Goal: Check status: Check status

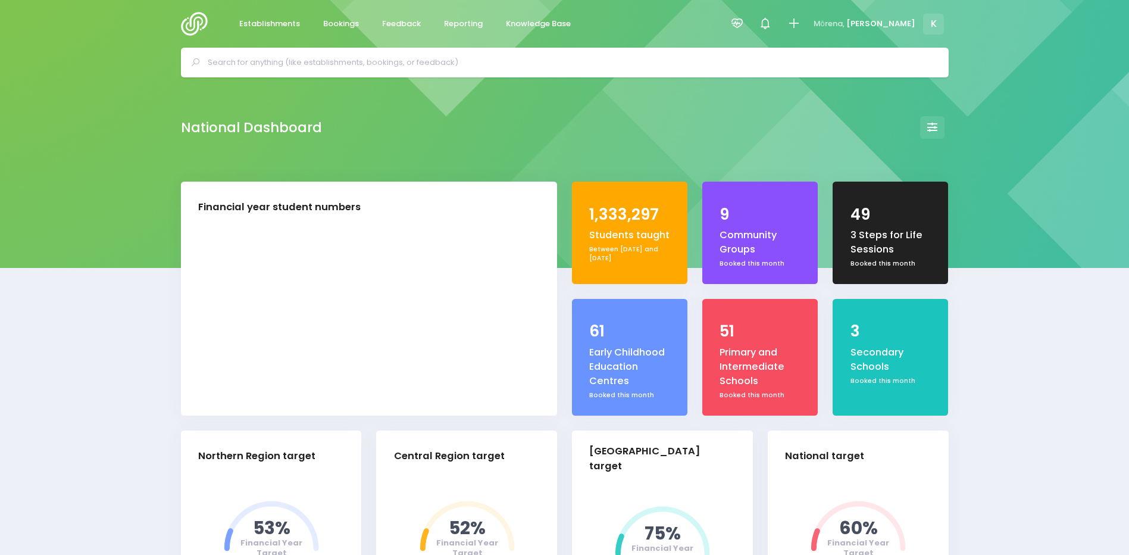
drag, startPoint x: 254, startPoint y: 57, endPoint x: 274, endPoint y: -1, distance: 61.2
click at [274, 0] on html "Establishments Bookings Feedback Reporting Knowledge Base" at bounding box center [564, 277] width 1129 height 555
select select "5"
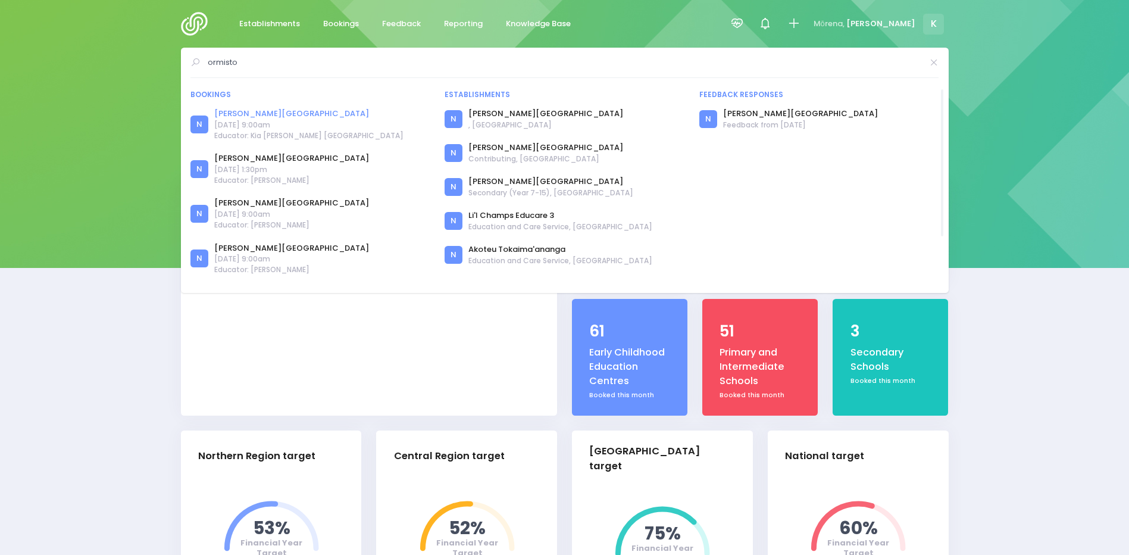
type input "ormisto"
click at [295, 112] on link "[PERSON_NAME][GEOGRAPHIC_DATA]" at bounding box center [308, 114] width 189 height 12
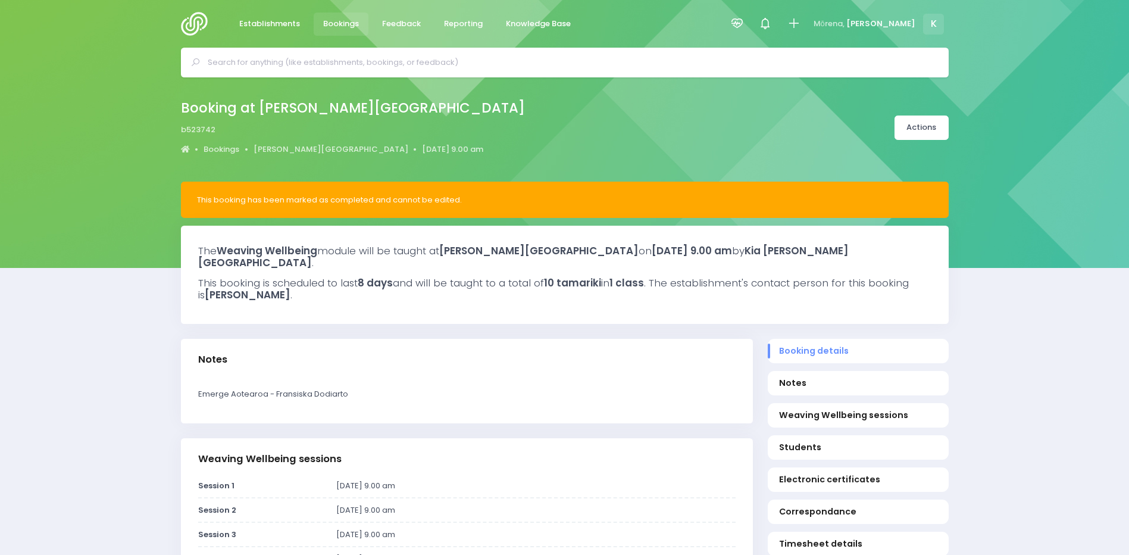
select select "5"
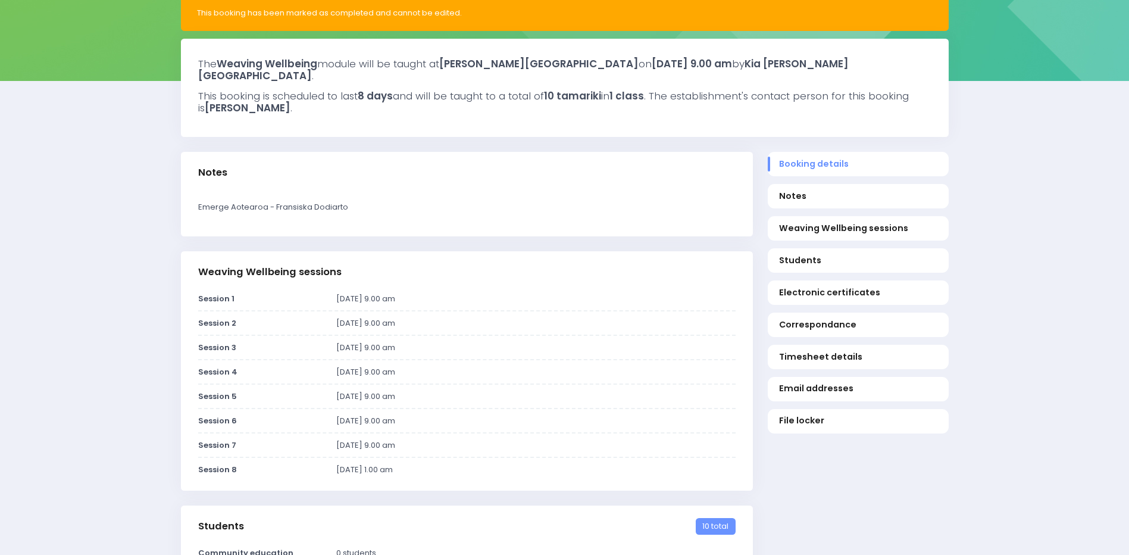
scroll to position [179, 0]
